Goal: Task Accomplishment & Management: Manage account settings

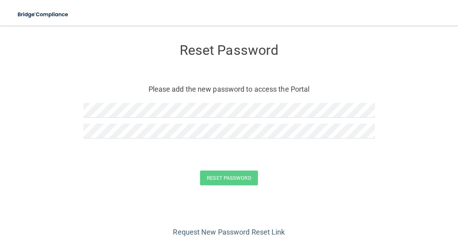
click at [37, 166] on form "Reset Password Please add the new password to access the Portal Reset Password …" at bounding box center [229, 116] width 426 height 165
click at [213, 177] on button "Reset Password" at bounding box center [229, 177] width 58 height 15
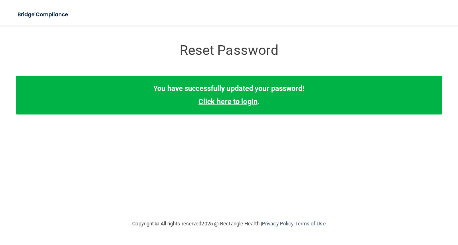
click at [236, 103] on link "Click here to login" at bounding box center [228, 101] width 59 height 8
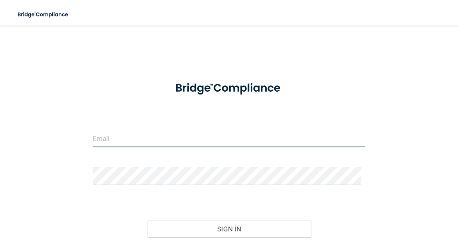
type input "[PERSON_NAME][EMAIL_ADDRESS][DOMAIN_NAME]"
click at [150, 142] on input "[PERSON_NAME][EMAIL_ADDRESS][DOMAIN_NAME]" at bounding box center [229, 138] width 273 height 18
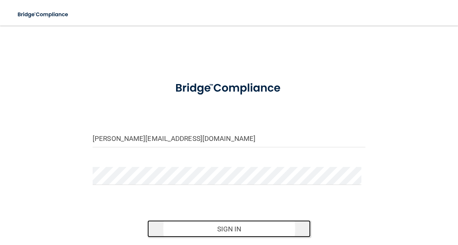
click at [269, 227] on button "Sign In" at bounding box center [229, 229] width 164 height 18
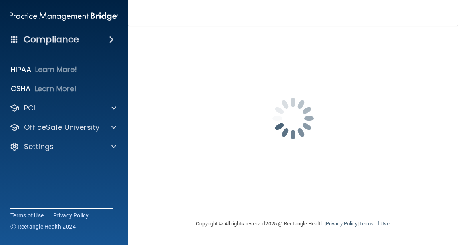
click at [109, 33] on div "Compliance" at bounding box center [64, 40] width 128 height 18
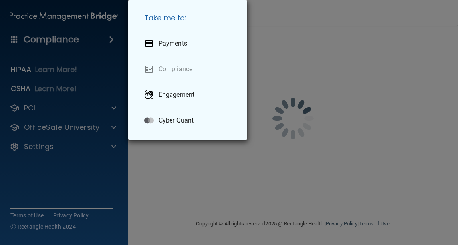
click at [109, 103] on div "Take me to: Payments Compliance Engagement Cyber Quant" at bounding box center [229, 122] width 458 height 245
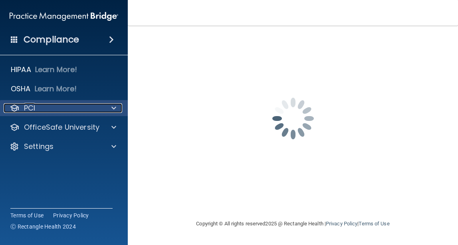
click at [115, 107] on span at bounding box center [113, 108] width 5 height 10
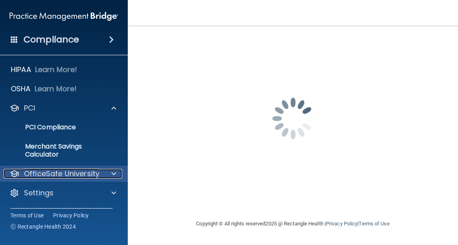
click at [106, 171] on div at bounding box center [113, 174] width 20 height 10
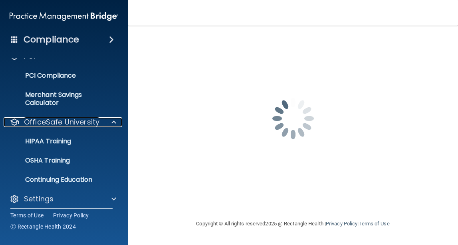
scroll to position [57, 0]
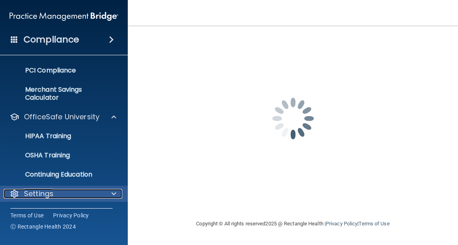
click at [113, 194] on span at bounding box center [113, 194] width 5 height 10
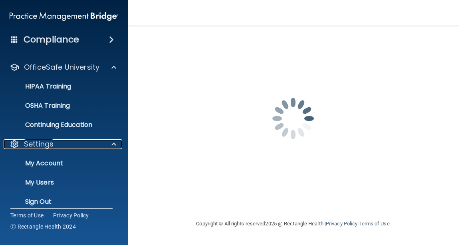
scroll to position [114, 0]
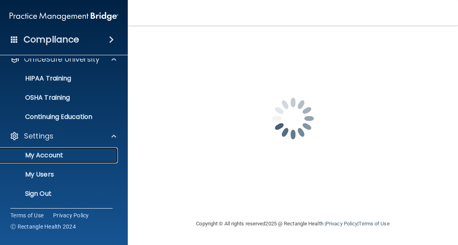
click at [48, 149] on link "My Account" at bounding box center [55, 155] width 126 height 16
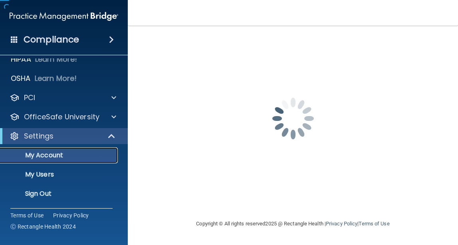
scroll to position [10, 0]
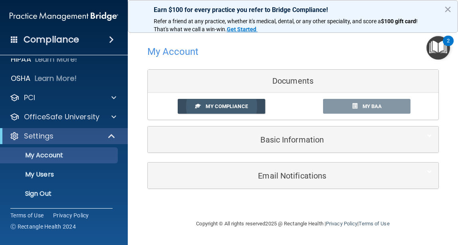
click at [214, 103] on span "My Compliance" at bounding box center [227, 106] width 42 height 6
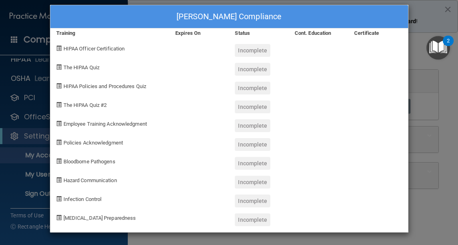
scroll to position [0, 0]
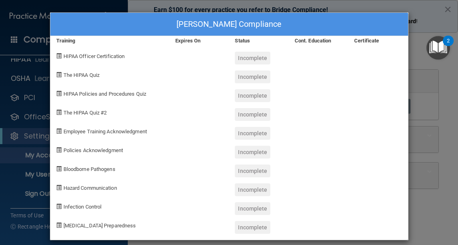
click at [424, 24] on div "[PERSON_NAME] Compliance Training Expires On Status Cont. Education Certificate…" at bounding box center [229, 122] width 458 height 245
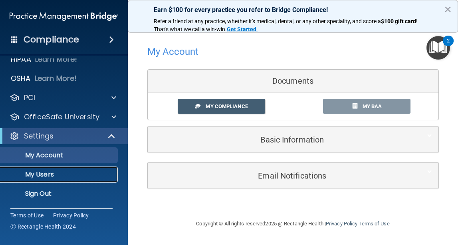
click at [44, 173] on p "My Users" at bounding box center [59, 174] width 109 height 8
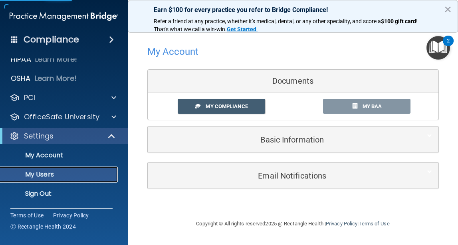
select select "20"
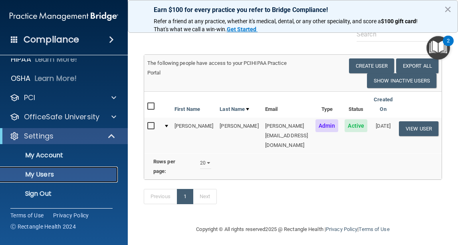
scroll to position [38, 0]
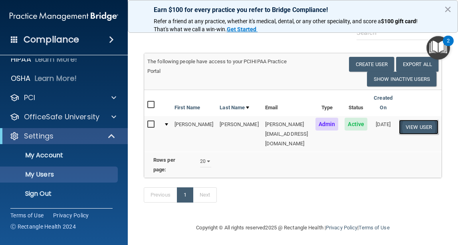
click at [420, 125] on button "View User" at bounding box center [419, 126] width 40 height 15
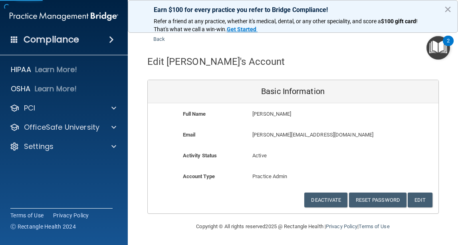
scroll to position [15, 0]
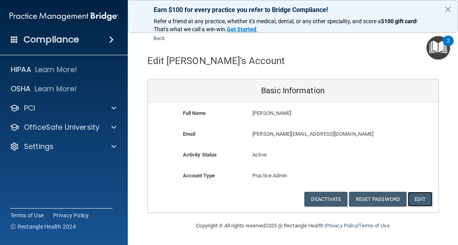
click at [418, 197] on button "Edit" at bounding box center [420, 198] width 24 height 15
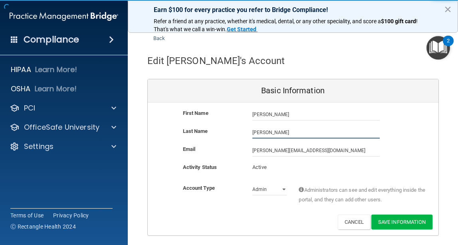
drag, startPoint x: 282, startPoint y: 133, endPoint x: 176, endPoint y: 130, distance: 106.3
click at [176, 130] on div "Last Name [PERSON_NAME]" at bounding box center [293, 132] width 291 height 12
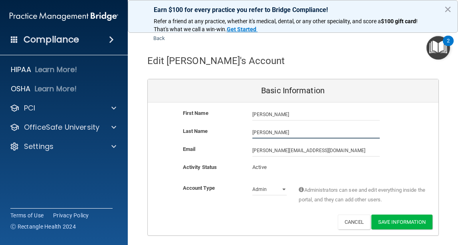
type input "[PERSON_NAME]"
click at [400, 153] on div "Email [PERSON_NAME][EMAIL_ADDRESS][DOMAIN_NAME] [PERSON_NAME][EMAIL_ADDRESS][DO…" at bounding box center [293, 150] width 291 height 12
click at [396, 224] on button "Save Information" at bounding box center [402, 221] width 61 height 15
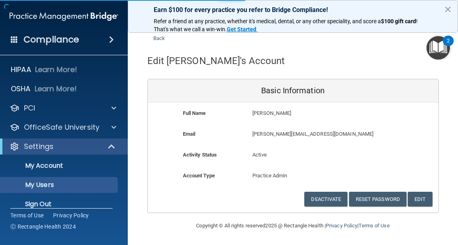
select select "20"
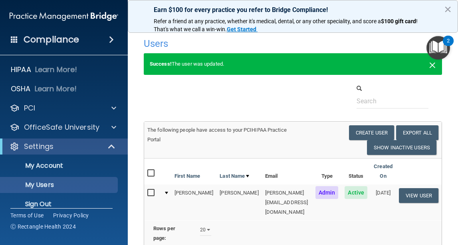
click at [429, 64] on span "×" at bounding box center [432, 64] width 7 height 16
click at [447, 9] on button "×" at bounding box center [448, 9] width 8 height 13
select select "20"
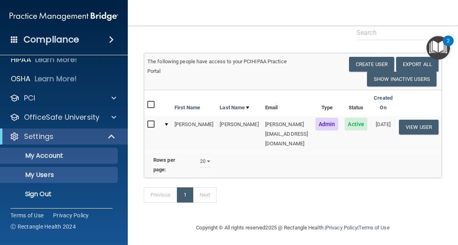
scroll to position [10, 0]
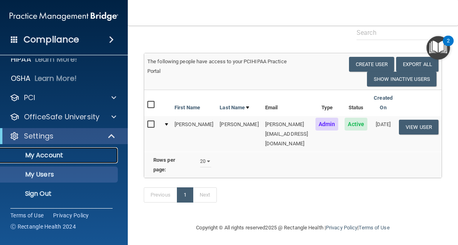
click at [47, 155] on p "My Account" at bounding box center [59, 155] width 109 height 8
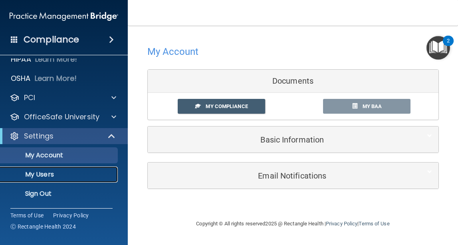
click at [49, 171] on p "My Users" at bounding box center [59, 174] width 109 height 8
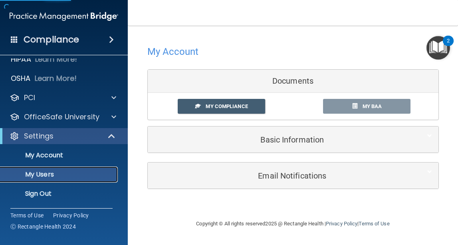
select select "20"
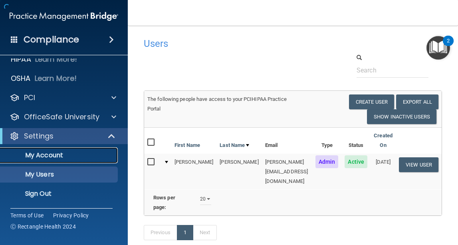
click at [51, 153] on p "My Account" at bounding box center [59, 155] width 109 height 8
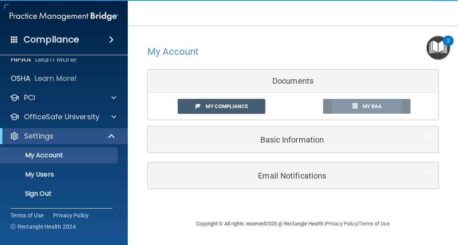
click at [354, 101] on link "My BAA" at bounding box center [366, 106] width 87 height 15
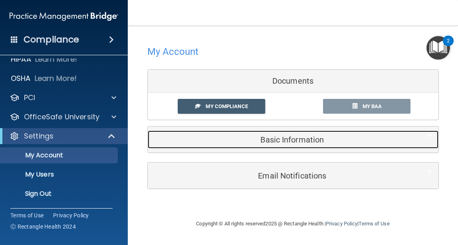
click at [280, 142] on h5 "Basic Information" at bounding box center [281, 139] width 254 height 9
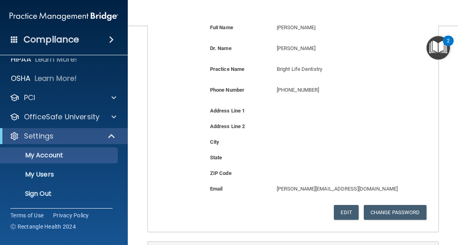
scroll to position [206, 0]
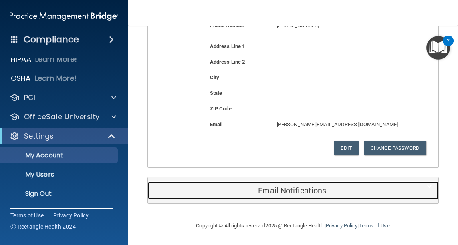
click at [293, 192] on h5 "Email Notifications" at bounding box center [281, 190] width 254 height 9
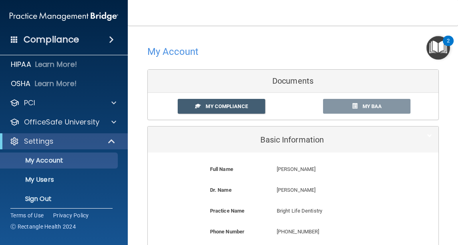
scroll to position [10, 0]
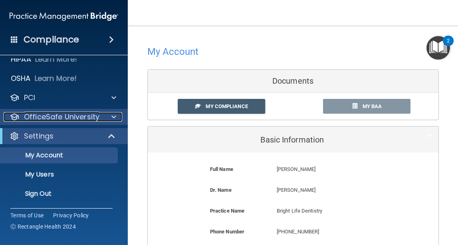
click at [103, 117] on div at bounding box center [113, 117] width 20 height 10
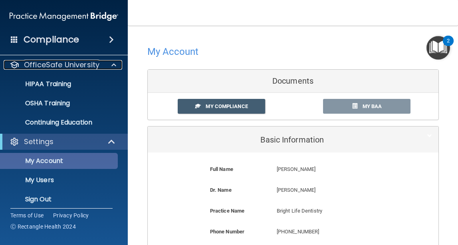
scroll to position [68, 0]
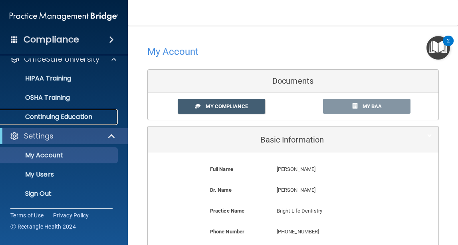
click at [70, 116] on p "Continuing Education" at bounding box center [59, 117] width 109 height 8
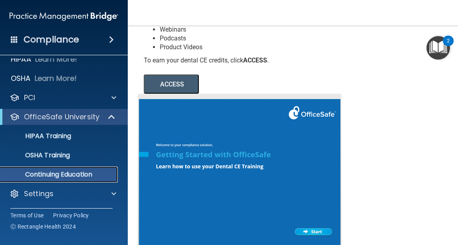
scroll to position [160, 0]
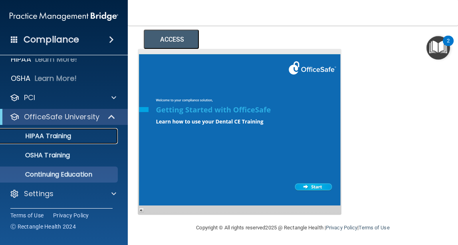
click at [58, 139] on p "HIPAA Training" at bounding box center [38, 136] width 66 height 8
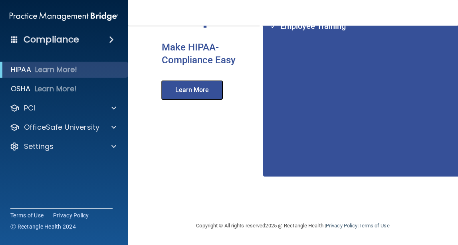
scroll to position [110, 0]
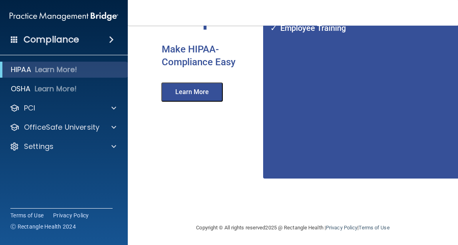
click at [115, 32] on div "Compliance" at bounding box center [64, 40] width 128 height 18
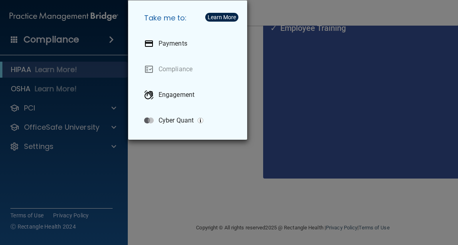
click at [38, 198] on div "Take me to: Payments Compliance Engagement Cyber Quant" at bounding box center [229, 122] width 458 height 245
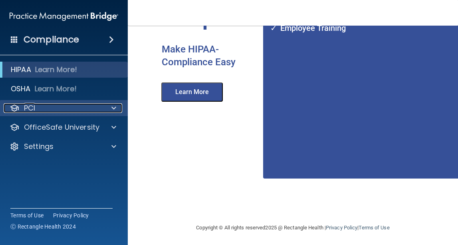
click at [106, 104] on div at bounding box center [113, 108] width 20 height 10
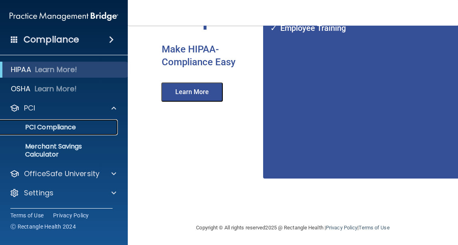
click at [56, 126] on p "PCI Compliance" at bounding box center [59, 127] width 109 height 8
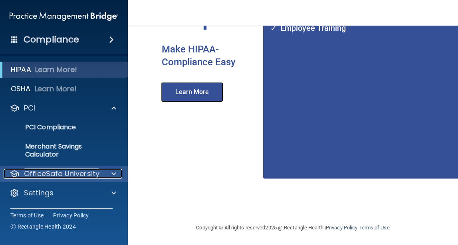
click at [111, 175] on div at bounding box center [113, 174] width 20 height 10
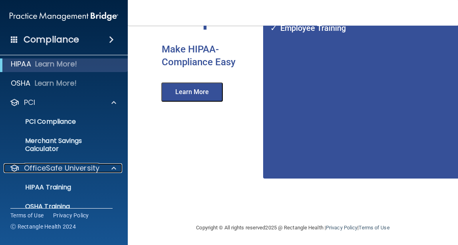
scroll to position [0, 0]
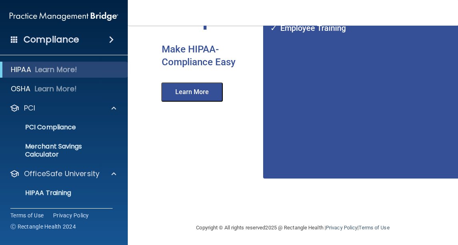
click at [80, 40] on div "Compliance" at bounding box center [64, 40] width 128 height 18
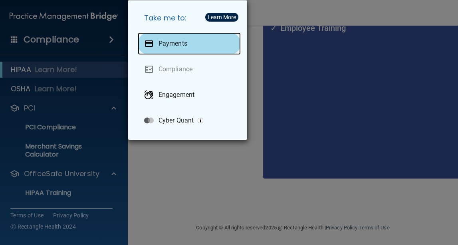
click at [170, 44] on p "Payments" at bounding box center [173, 44] width 29 height 8
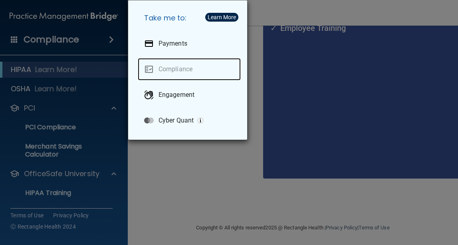
click at [178, 60] on link "Compliance" at bounding box center [189, 69] width 103 height 22
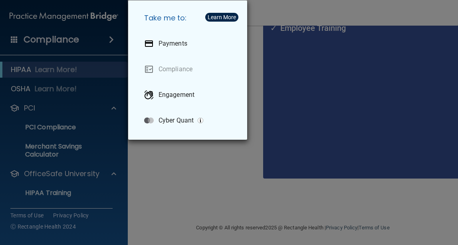
click at [55, 125] on div "Take me to: Payments Compliance Engagement Cyber Quant" at bounding box center [229, 122] width 458 height 245
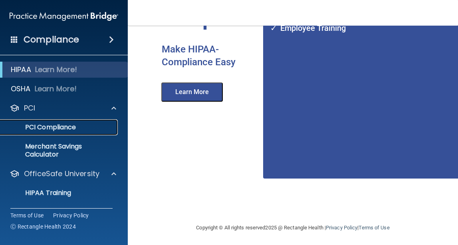
click at [54, 125] on p "PCI Compliance" at bounding box center [59, 127] width 109 height 8
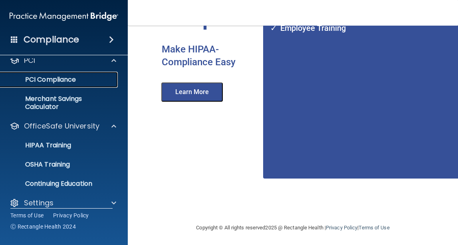
scroll to position [57, 0]
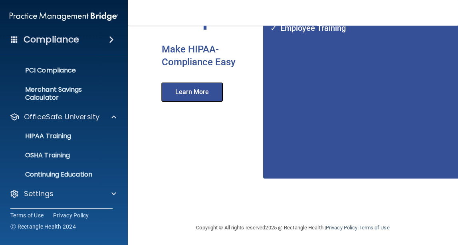
click at [103, 32] on div "Compliance" at bounding box center [64, 40] width 128 height 18
